Goal: Transaction & Acquisition: Book appointment/travel/reservation

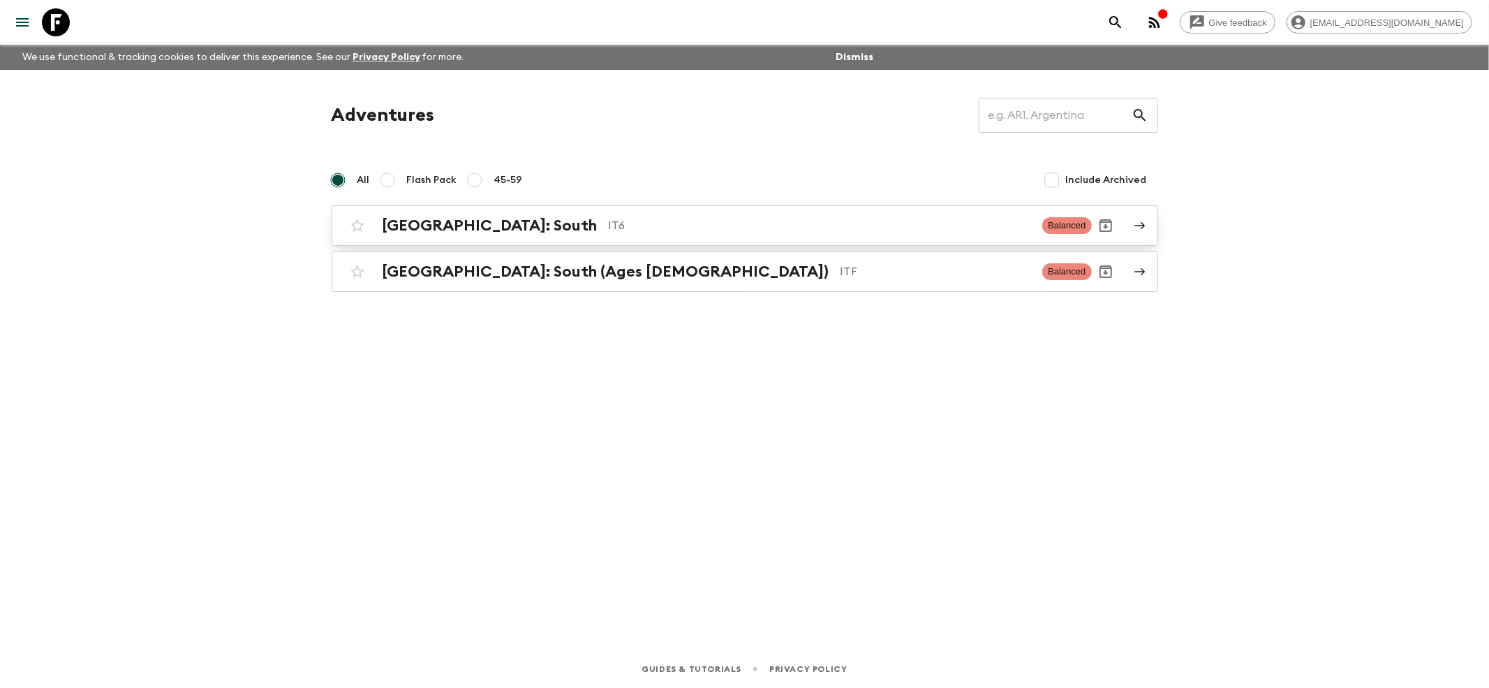
click at [433, 235] on div "[GEOGRAPHIC_DATA]: South IT6 Balanced" at bounding box center [718, 226] width 749 height 28
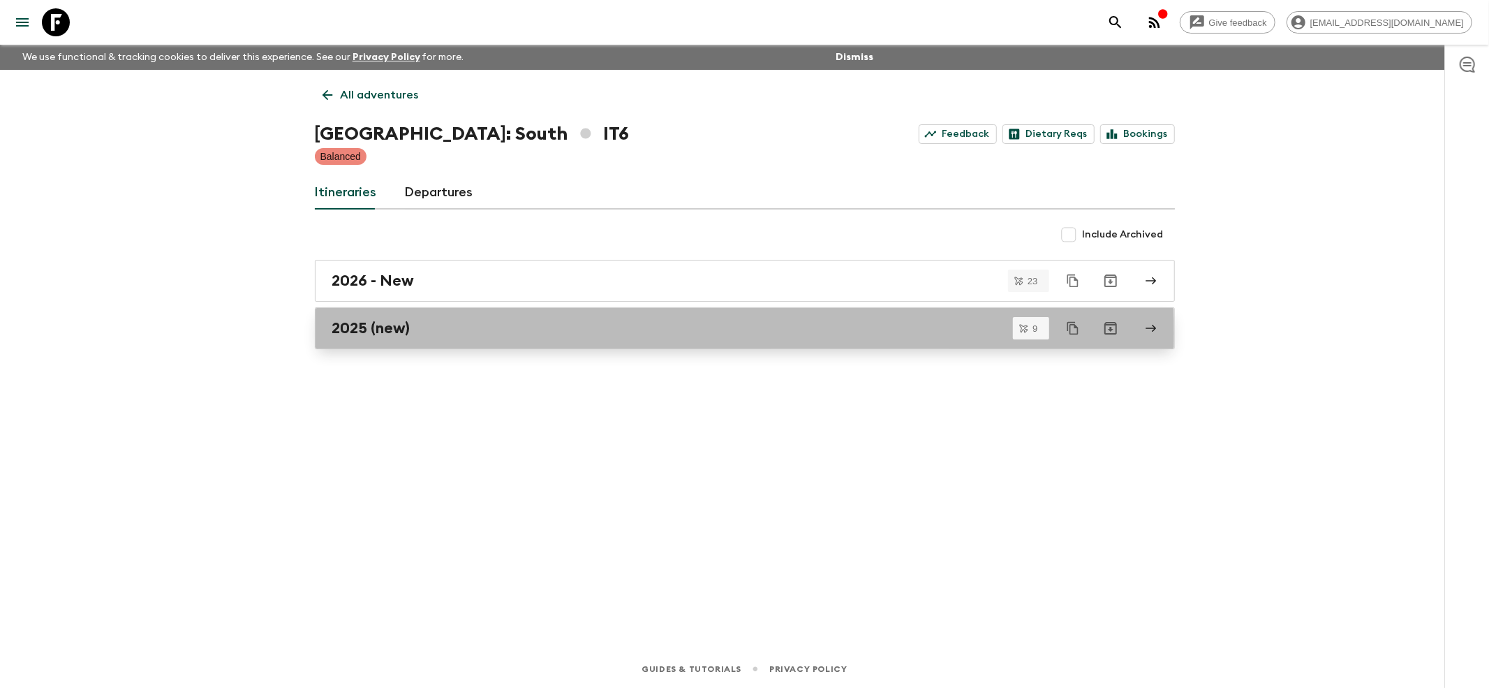
click at [361, 334] on h2 "2025 (new)" at bounding box center [371, 328] width 78 height 18
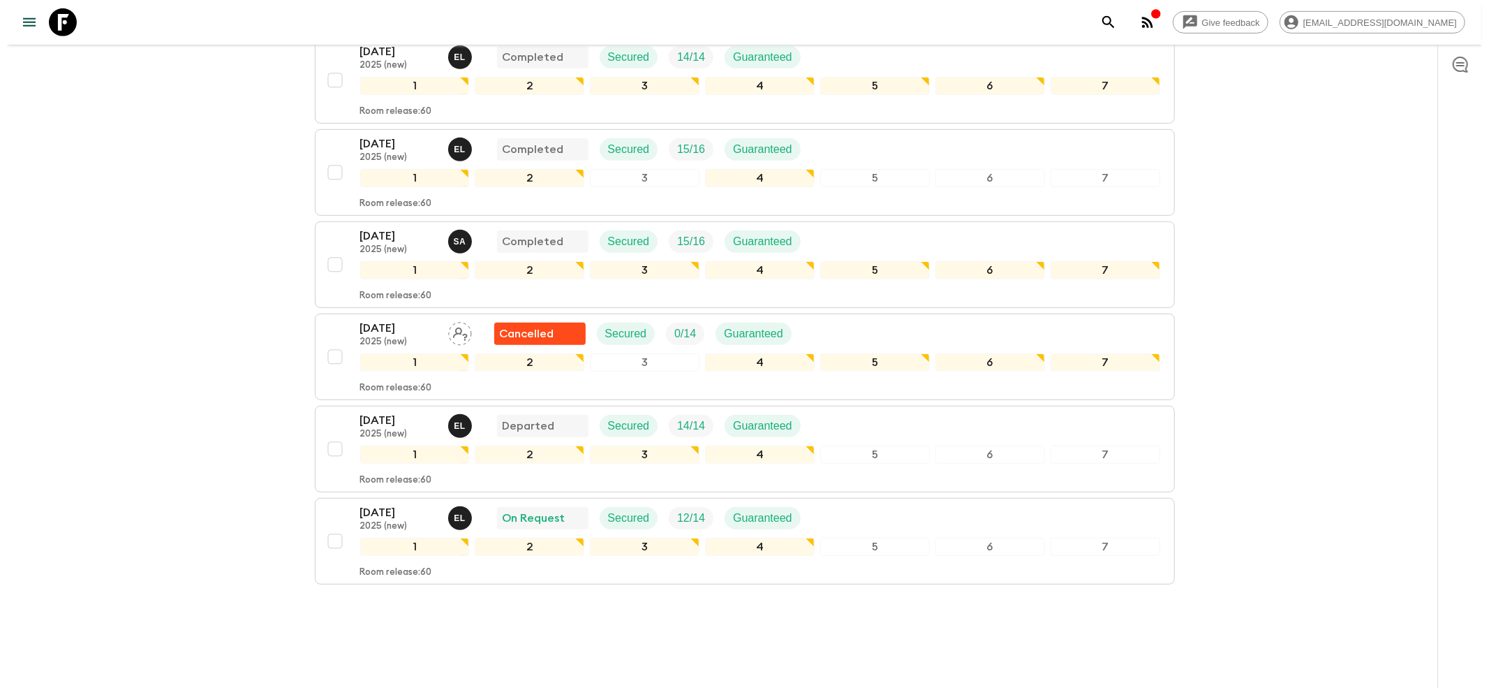
scroll to position [570, 0]
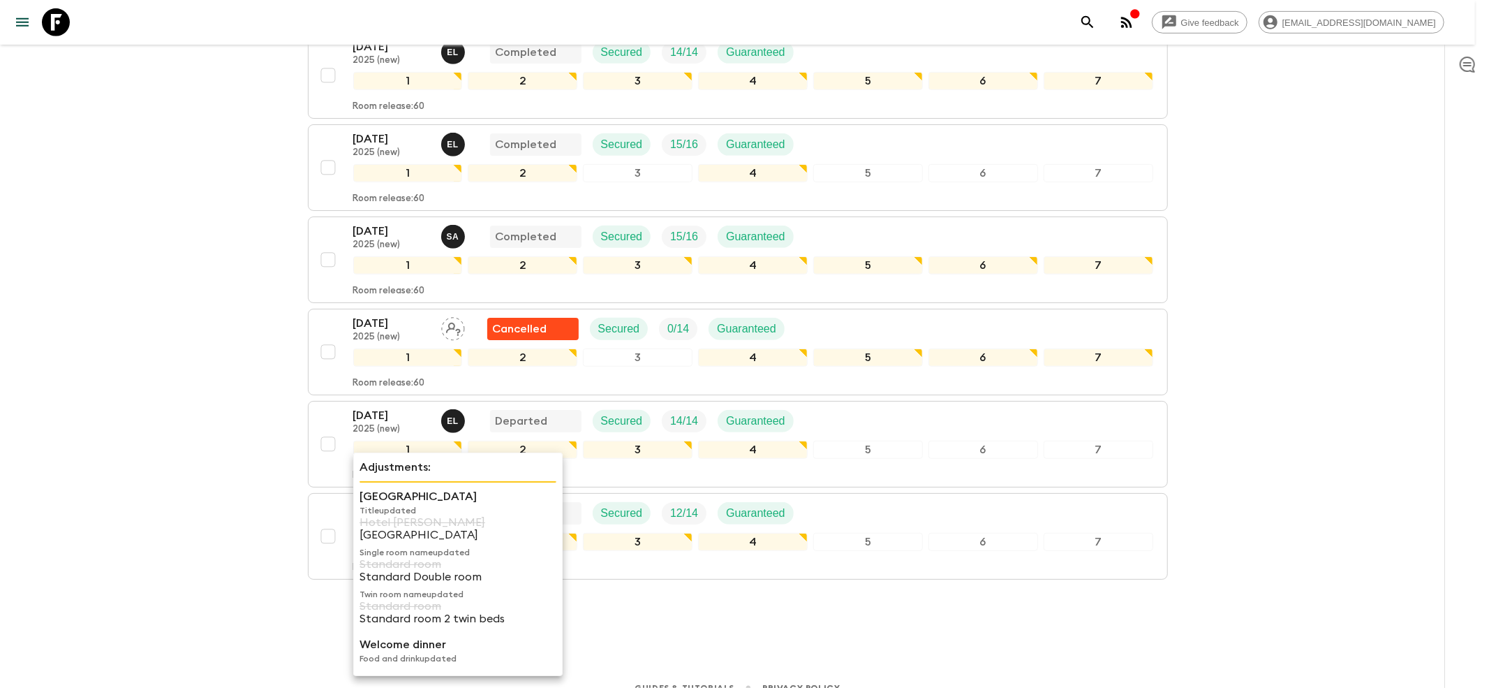
click at [397, 492] on p "[GEOGRAPHIC_DATA]" at bounding box center [458, 496] width 197 height 17
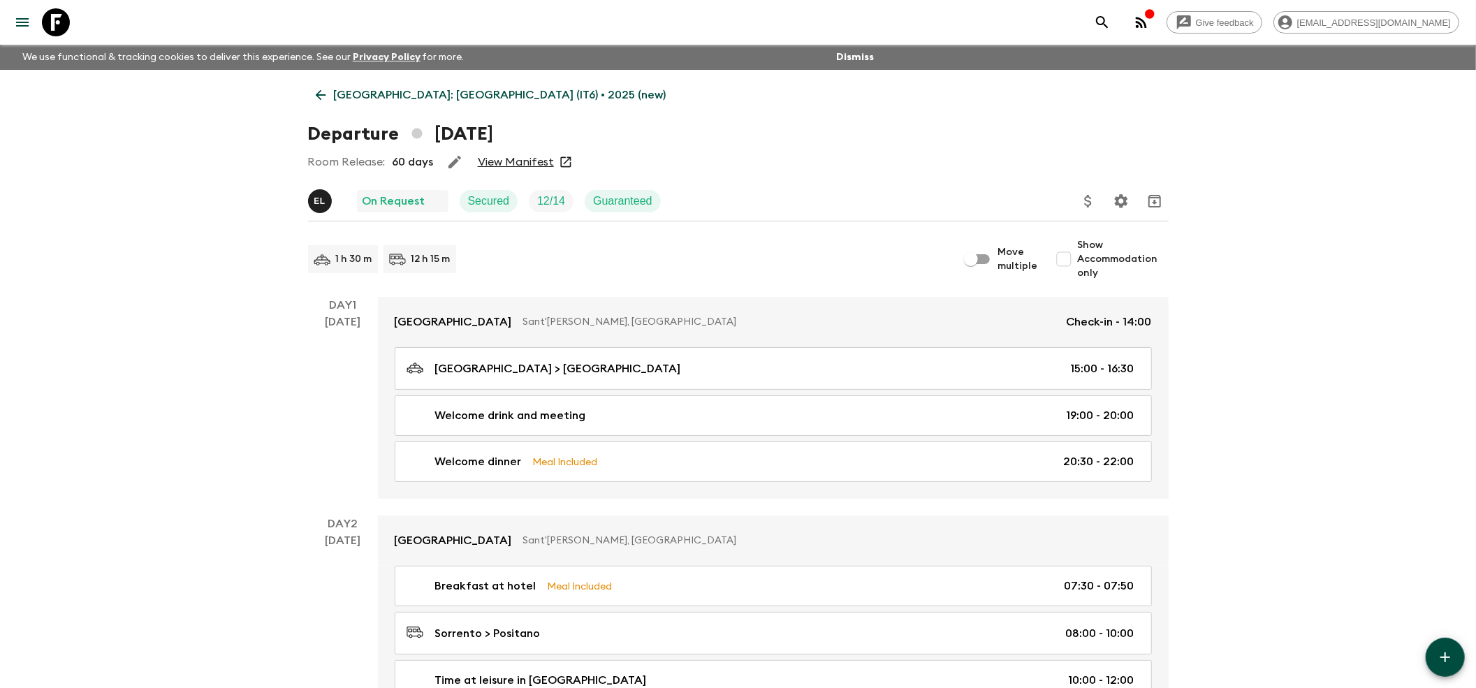
click at [489, 165] on link "View Manifest" at bounding box center [516, 162] width 76 height 14
click at [501, 165] on link "View Manifest" at bounding box center [516, 162] width 76 height 14
